Goal: Information Seeking & Learning: Learn about a topic

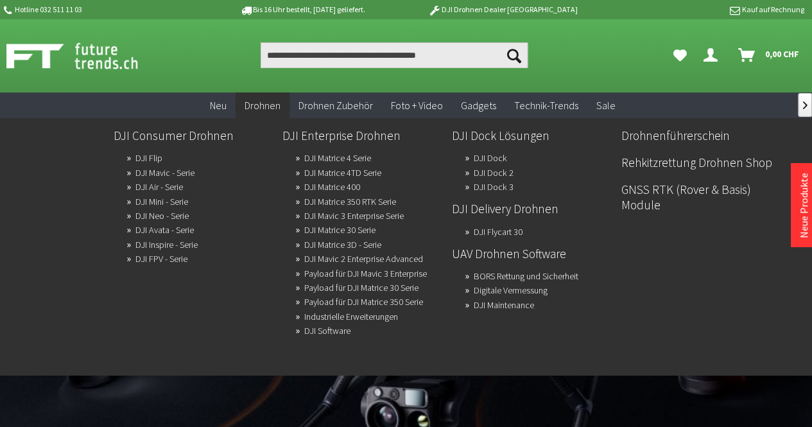
click at [253, 108] on span "Drohnen" at bounding box center [263, 105] width 36 height 13
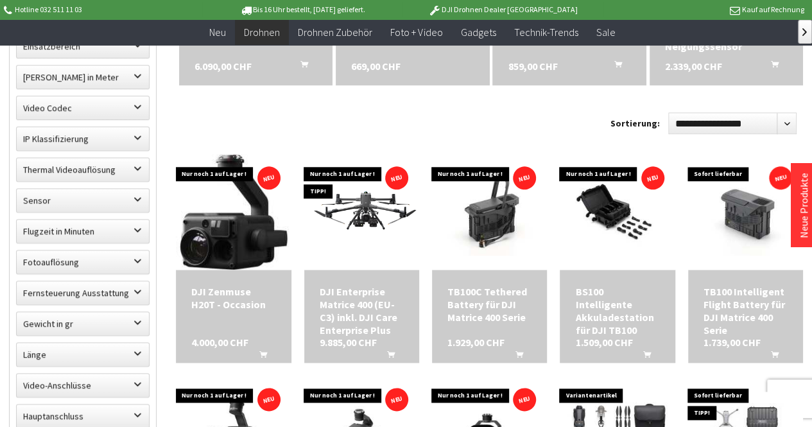
scroll to position [771, 0]
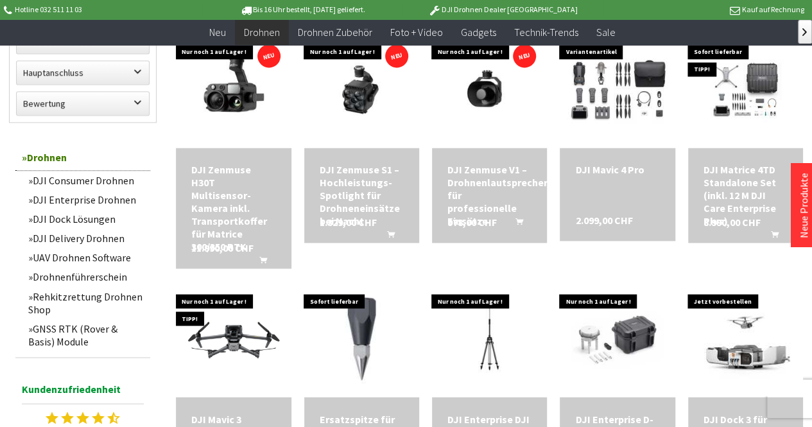
scroll to position [963, 0]
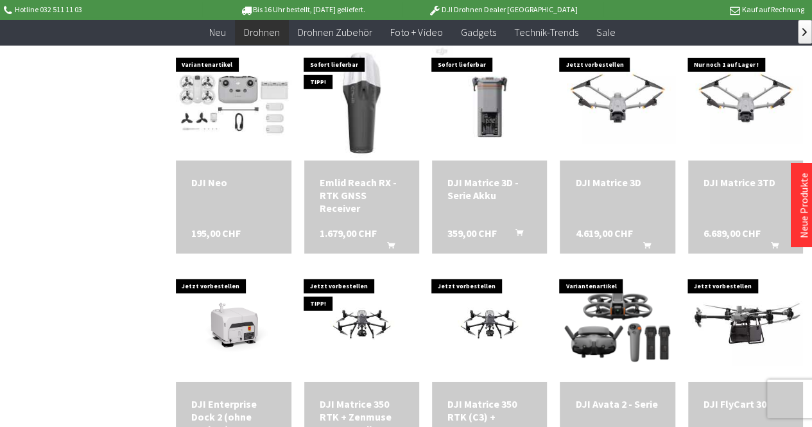
scroll to position [1926, 0]
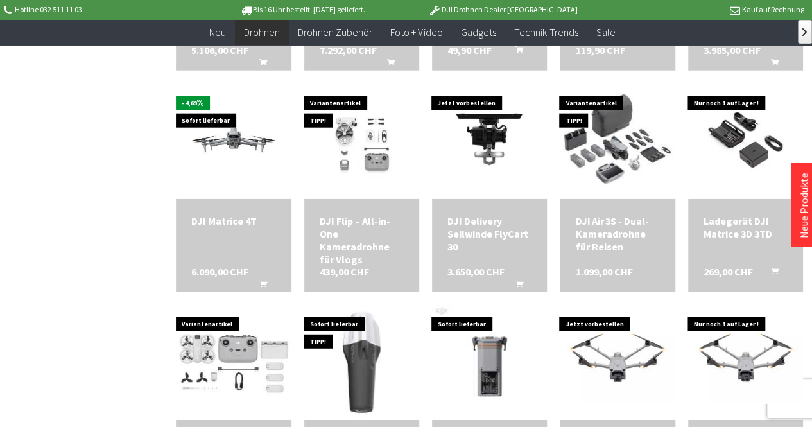
scroll to position [1605, 0]
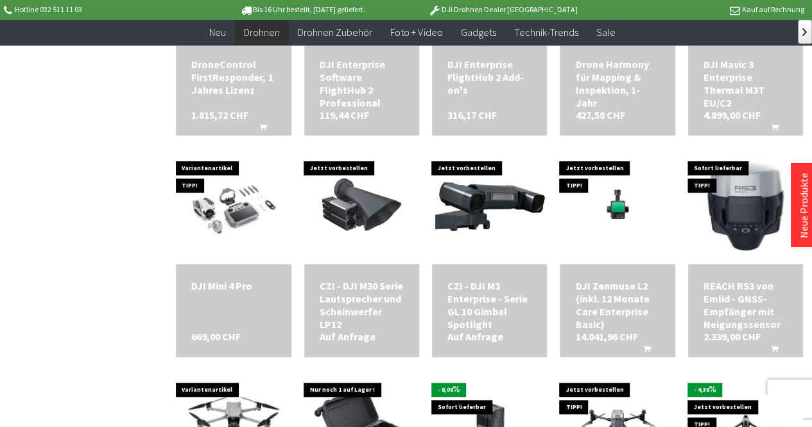
scroll to position [2890, 0]
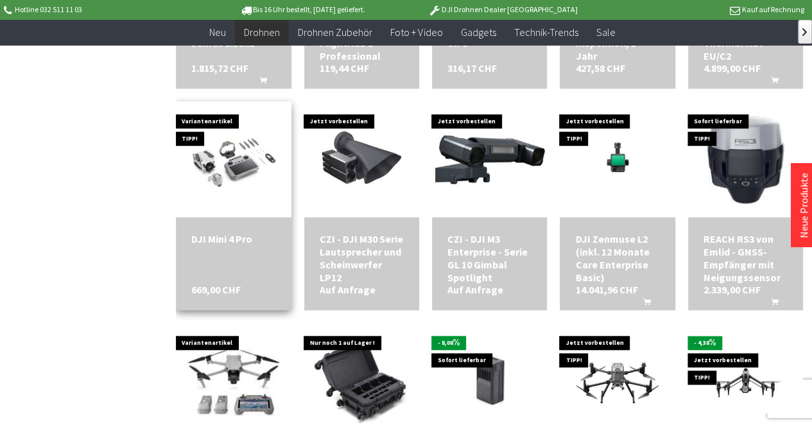
click at [231, 232] on div "DJI Mini 4 Pro" at bounding box center [233, 238] width 84 height 13
